Goal: Task Accomplishment & Management: Manage account settings

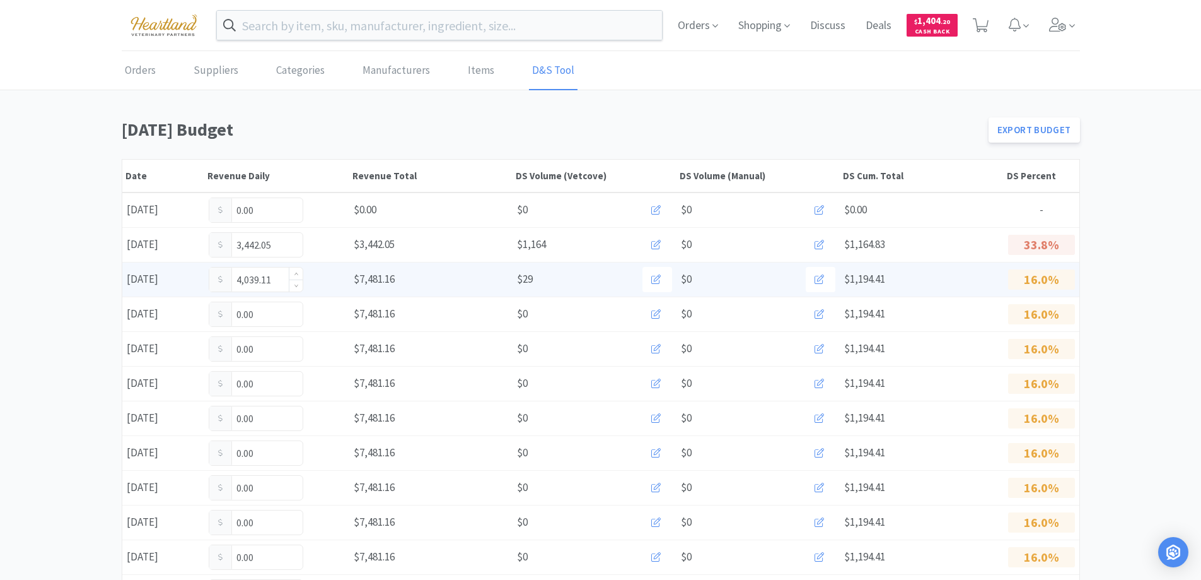
click at [279, 279] on input "4,039.11" at bounding box center [255, 279] width 93 height 24
type input "4"
type input "4,451.12"
click at [275, 283] on input "4,451.12" at bounding box center [255, 279] width 93 height 24
type input "4"
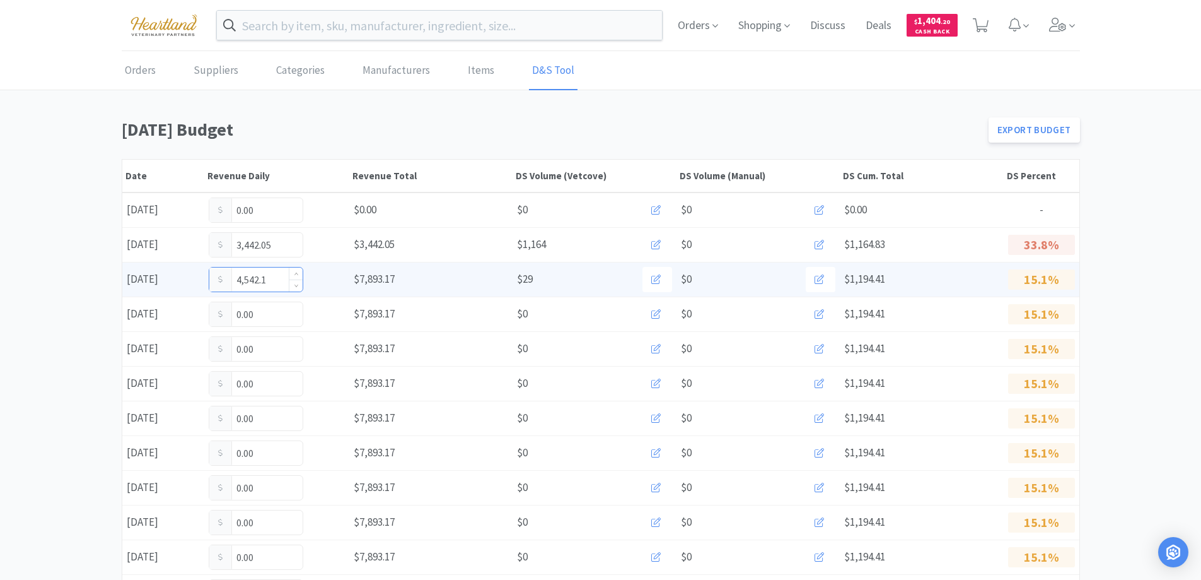
type input "4,542.12"
click at [284, 276] on input "4,542.12" at bounding box center [255, 279] width 93 height 24
type input "4,574.12"
